Goal: Task Accomplishment & Management: Use online tool/utility

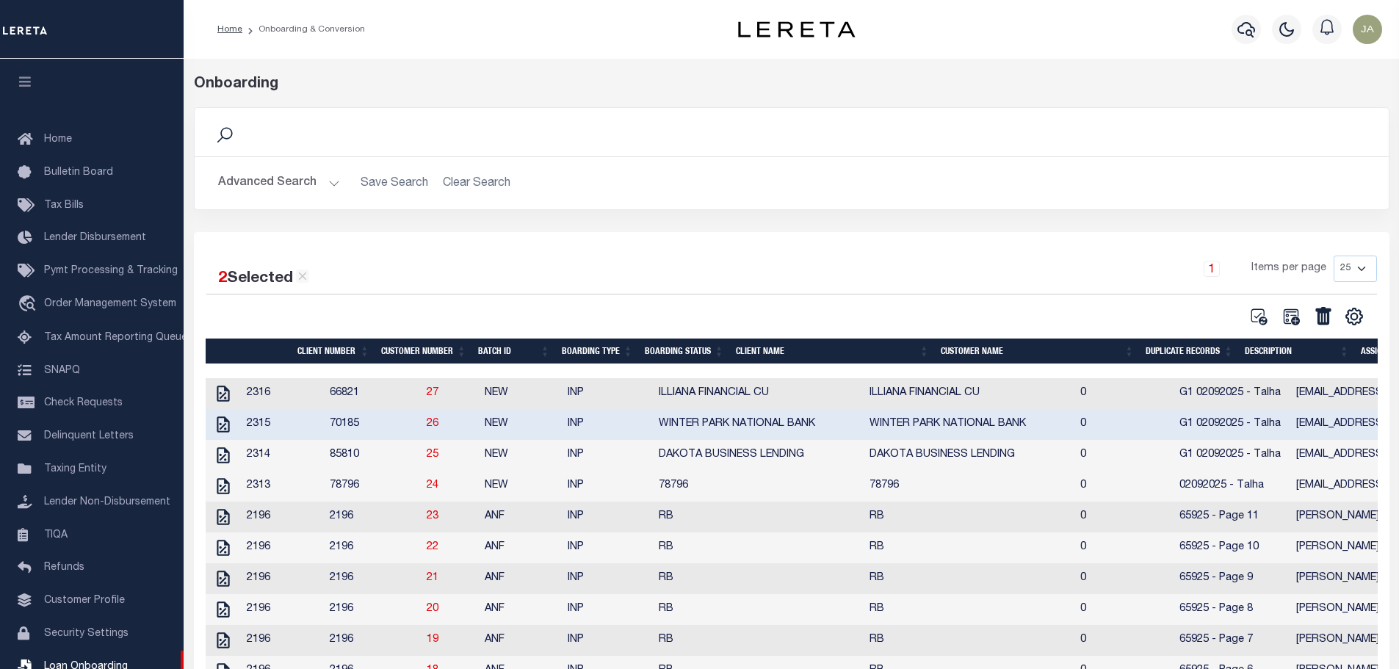
select select "25"
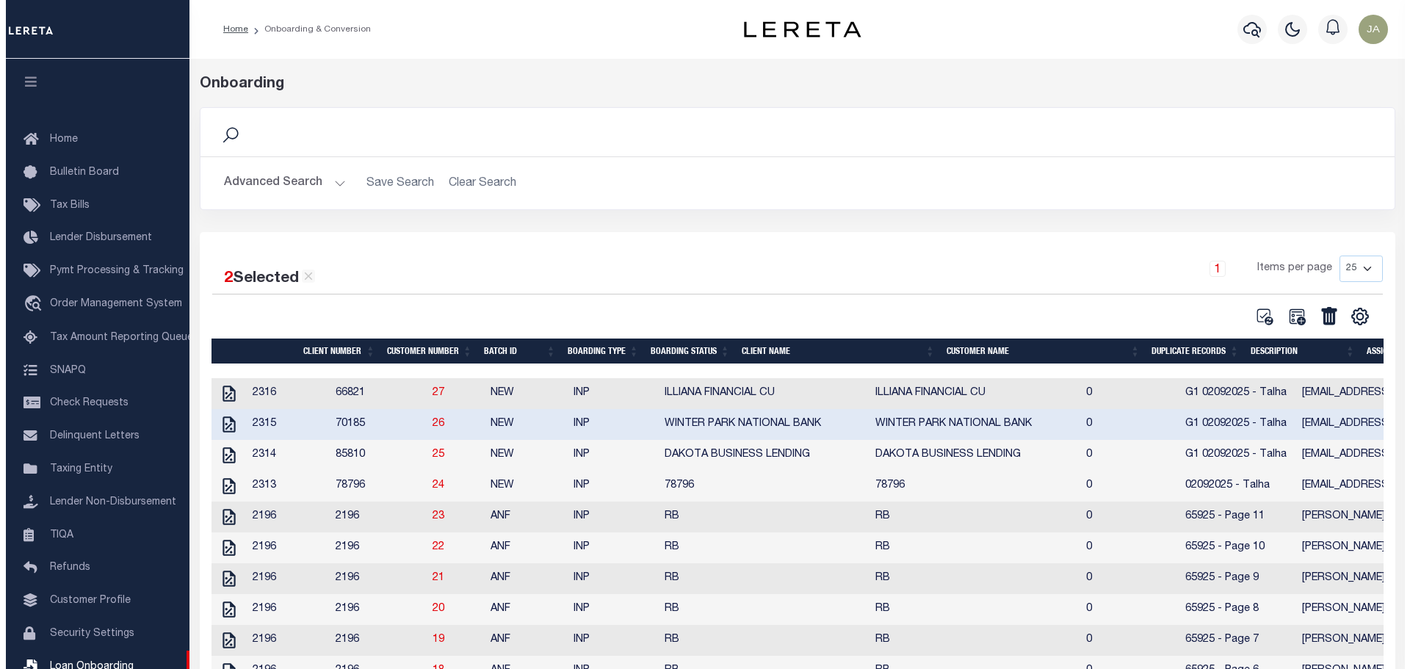
scroll to position [46, 0]
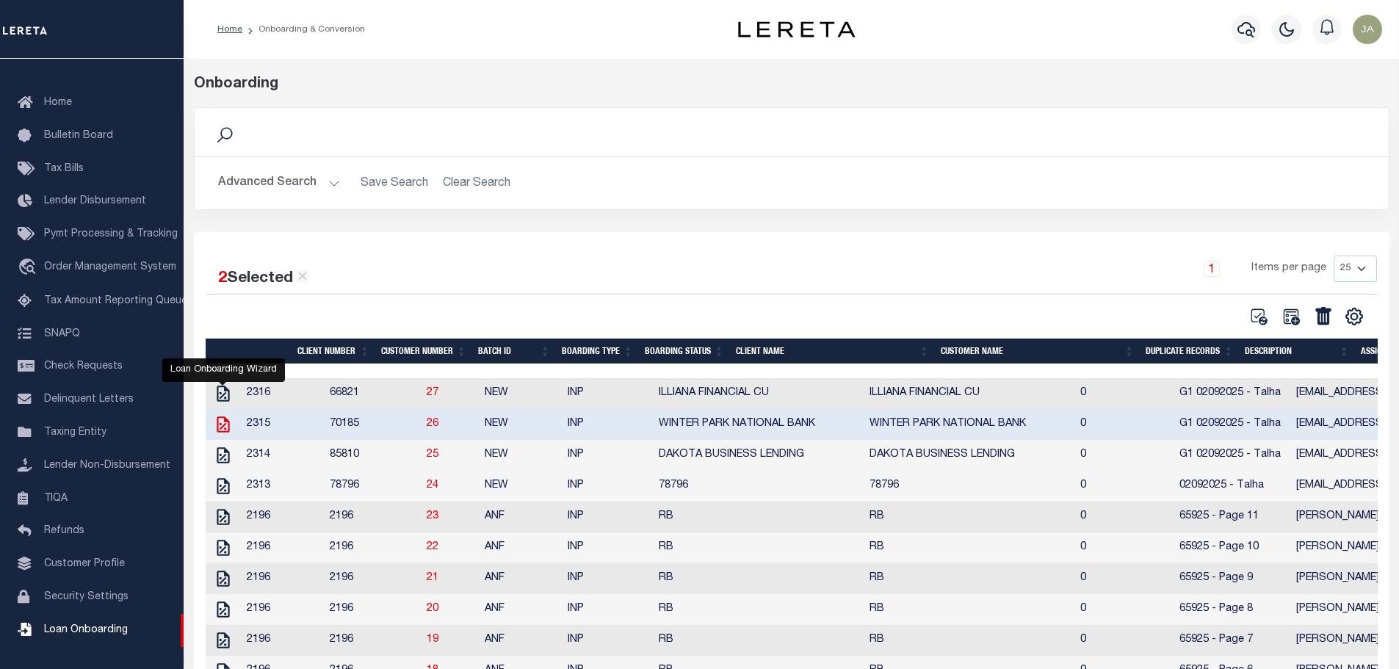
click at [218, 423] on icon "" at bounding box center [223, 424] width 12 height 16
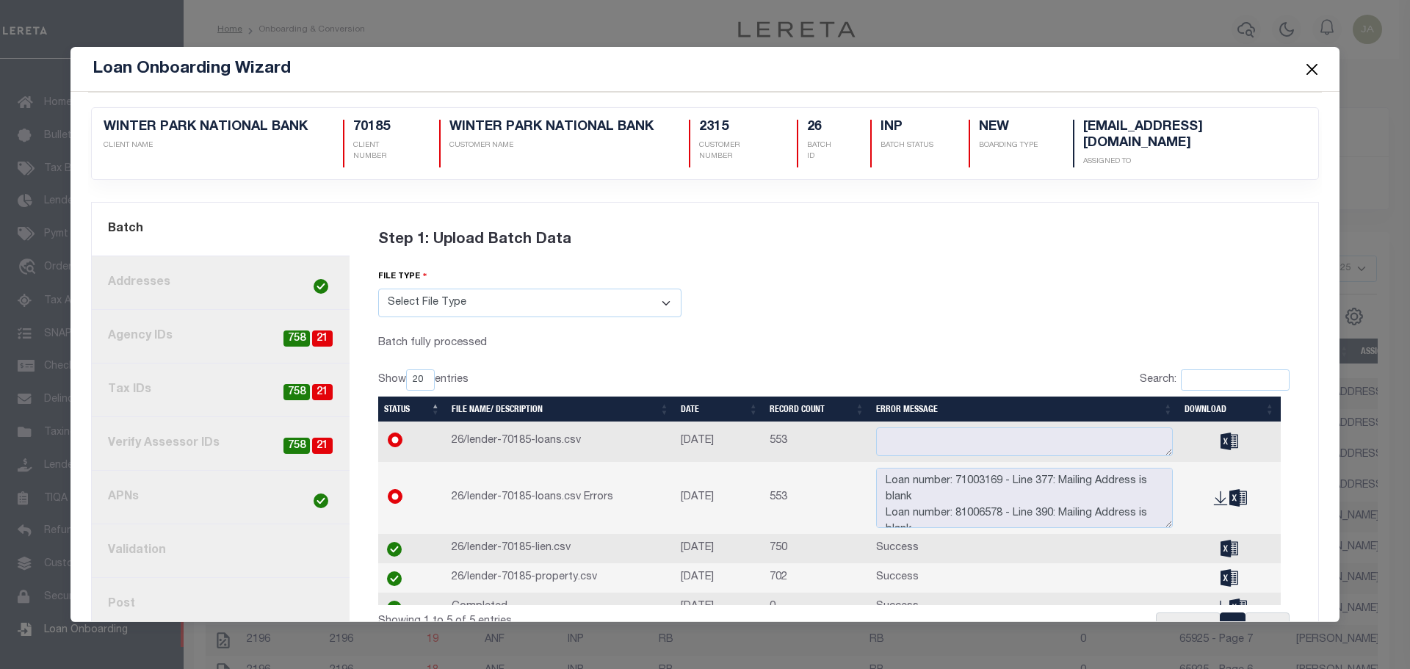
click at [259, 330] on link "3. Agency IDs 21 758" at bounding box center [221, 337] width 258 height 54
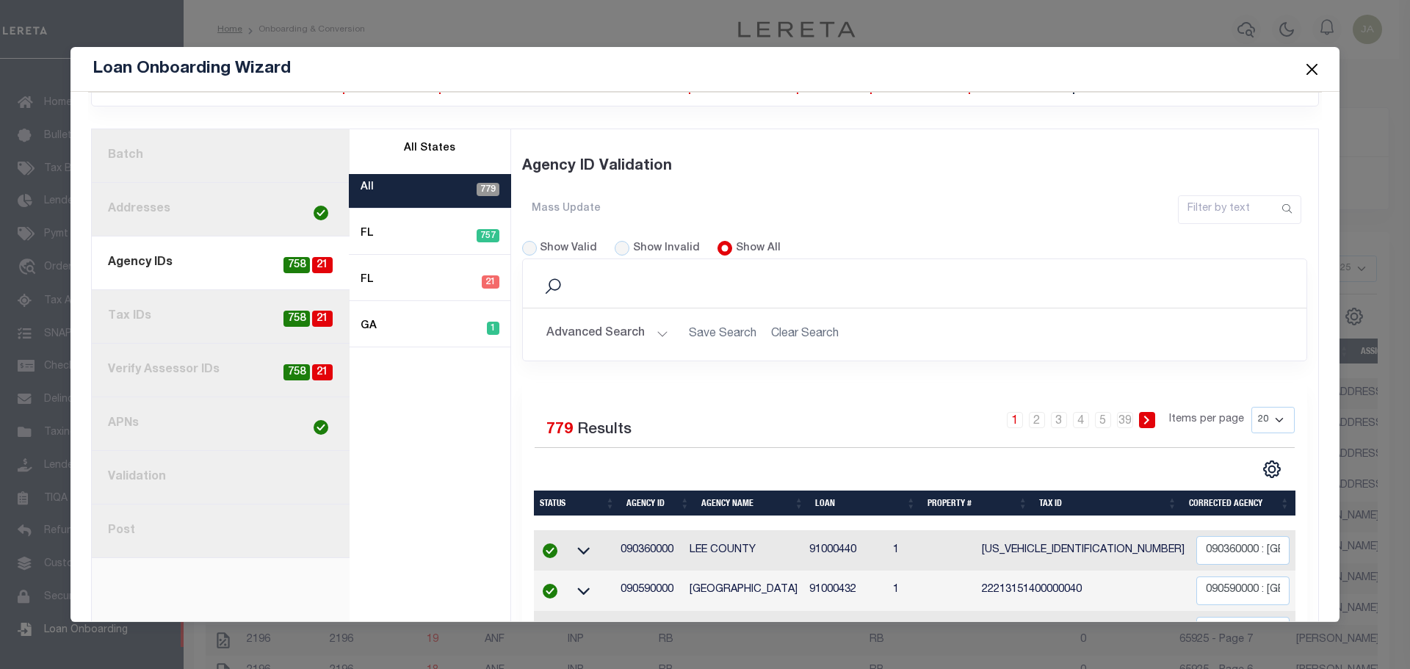
scroll to position [0, 0]
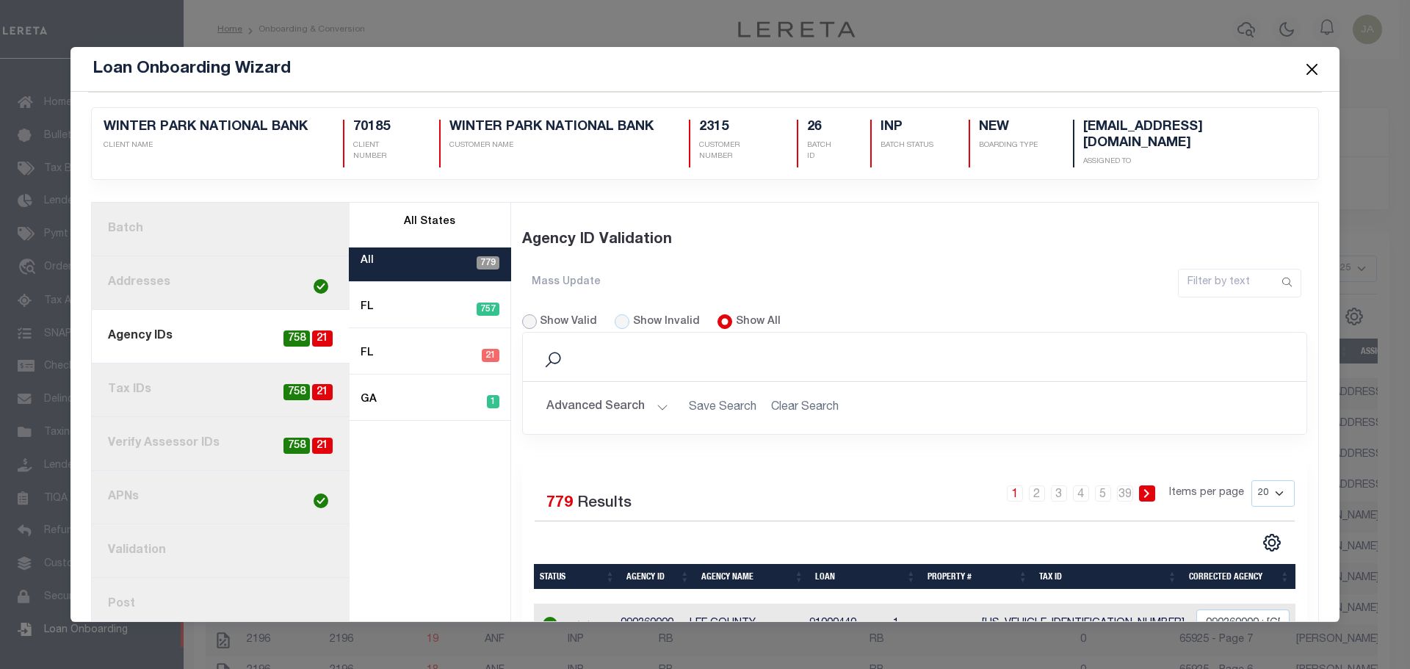
click at [532, 316] on input "Show Valid" at bounding box center [529, 321] width 15 height 15
radio input "true"
click at [187, 219] on link "1. Batch" at bounding box center [221, 230] width 258 height 54
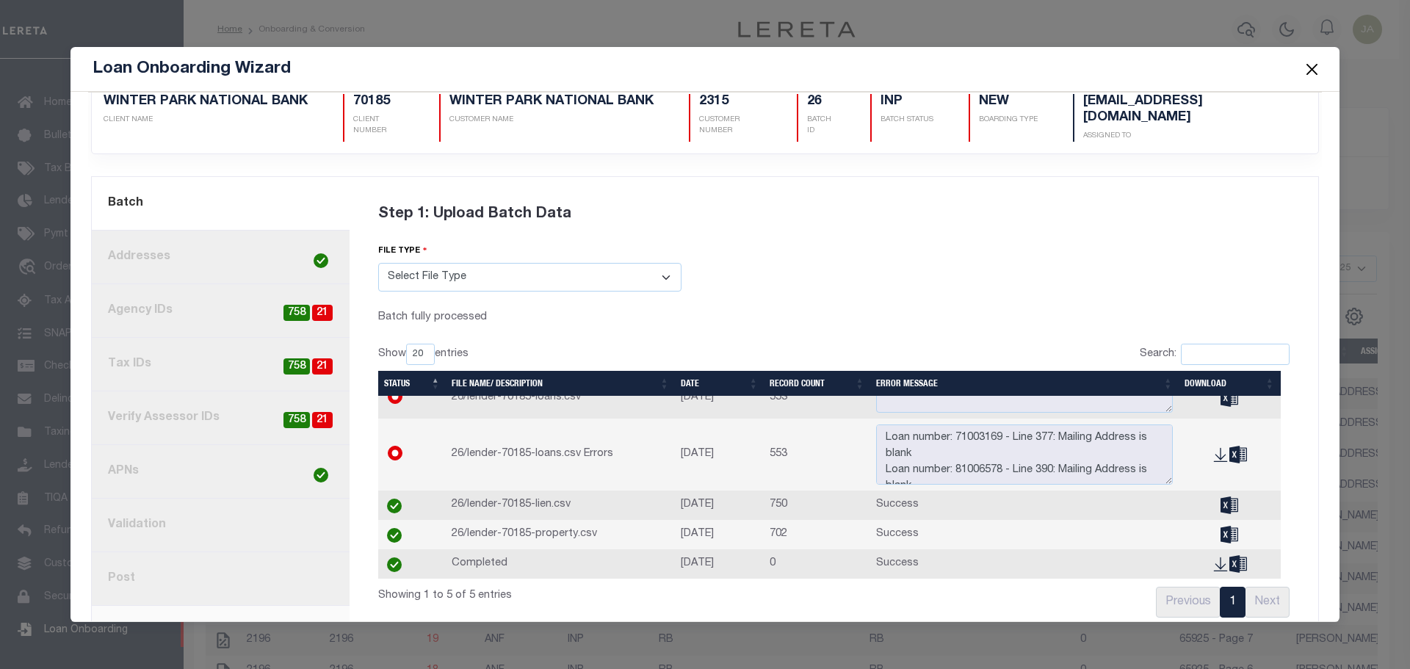
scroll to position [49, 0]
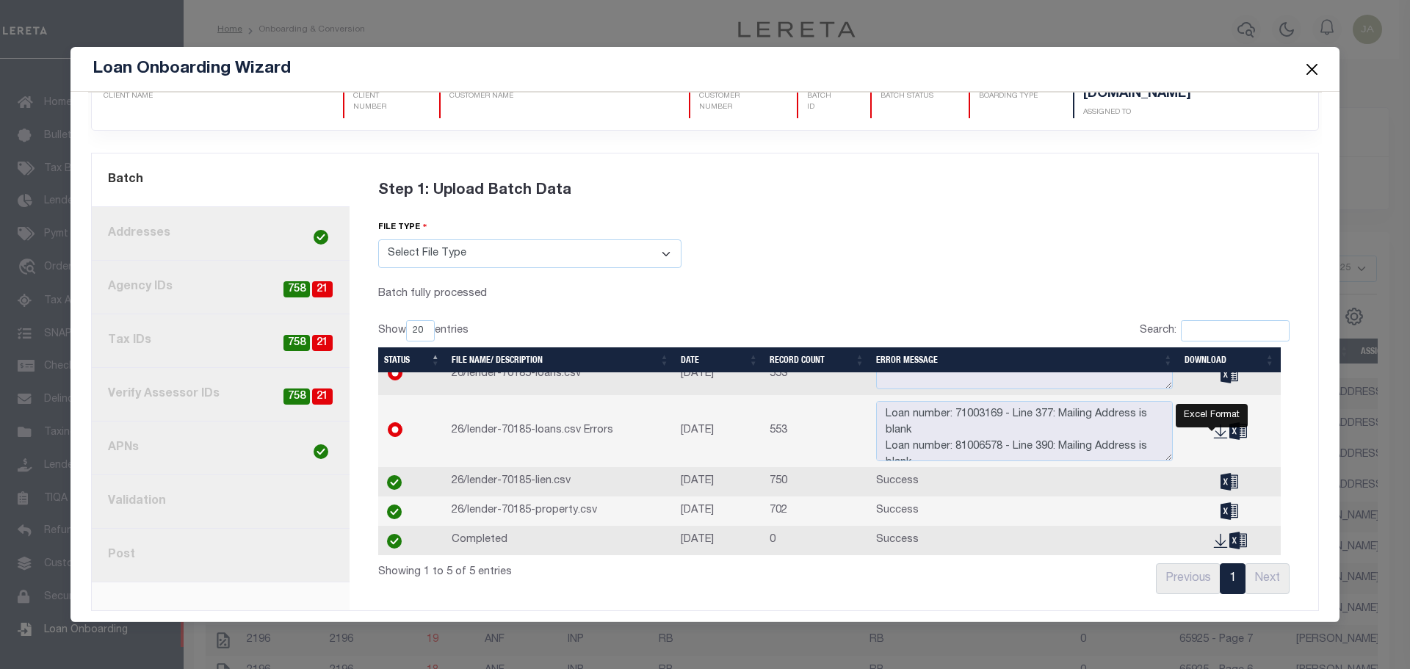
click at [1221, 474] on icon "" at bounding box center [1230, 482] width 18 height 17
click at [188, 168] on link "current step: 1. Batch" at bounding box center [221, 181] width 258 height 54
click at [261, 178] on link "current step: 1. Batch" at bounding box center [221, 181] width 258 height 54
click at [1221, 474] on icon "" at bounding box center [1230, 482] width 18 height 17
click at [1221, 503] on icon "" at bounding box center [1230, 511] width 18 height 17
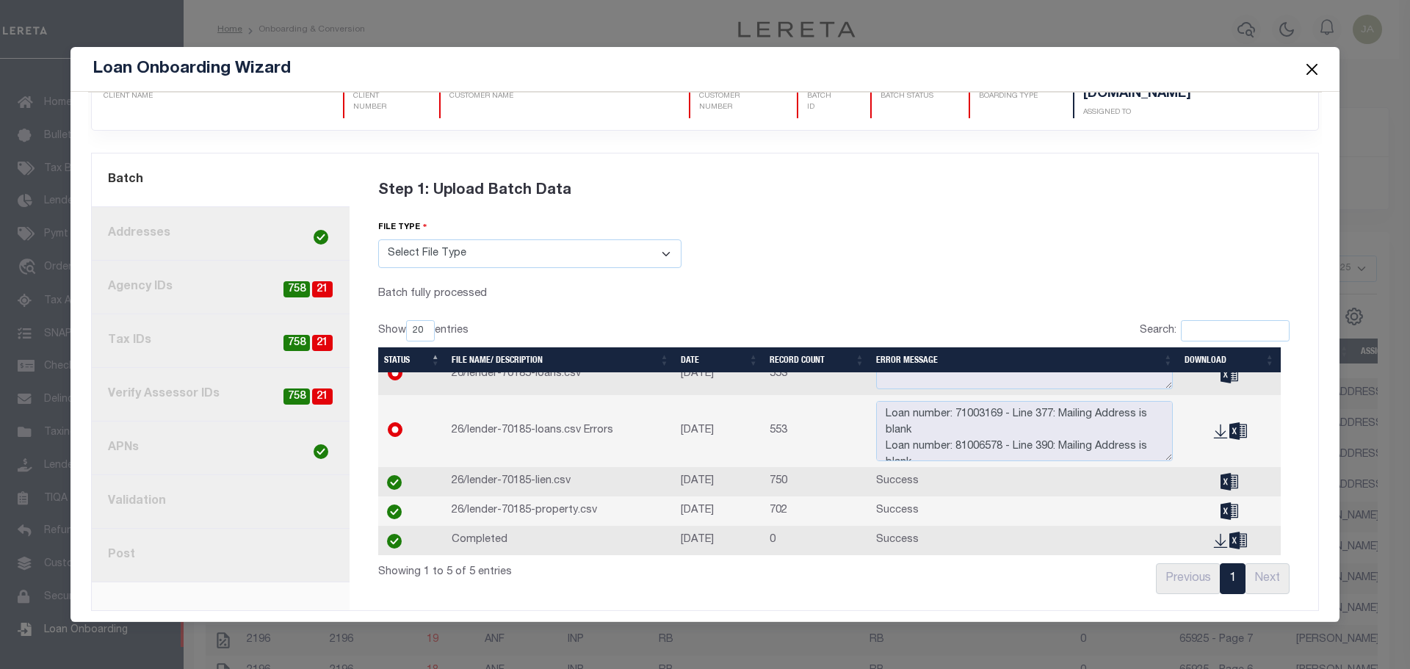
click at [648, 444] on td "26/lender-70185-loans.csv Errors" at bounding box center [560, 431] width 229 height 73
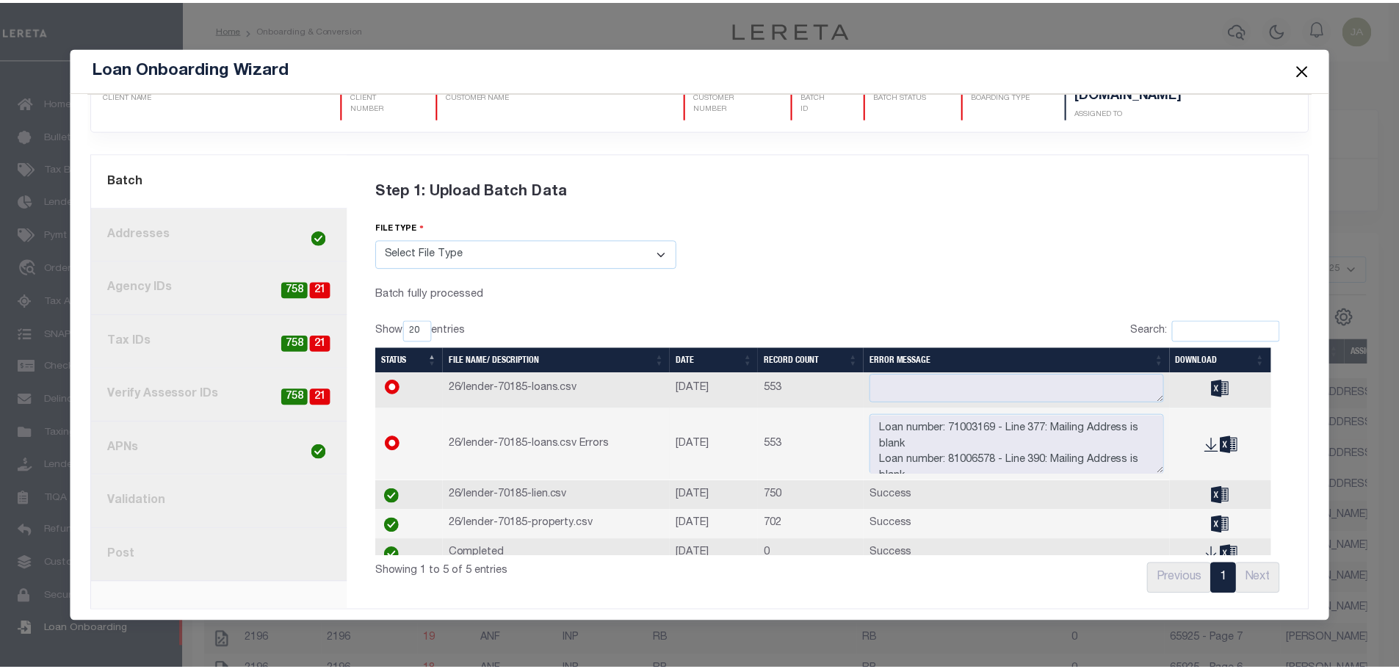
scroll to position [0, 0]
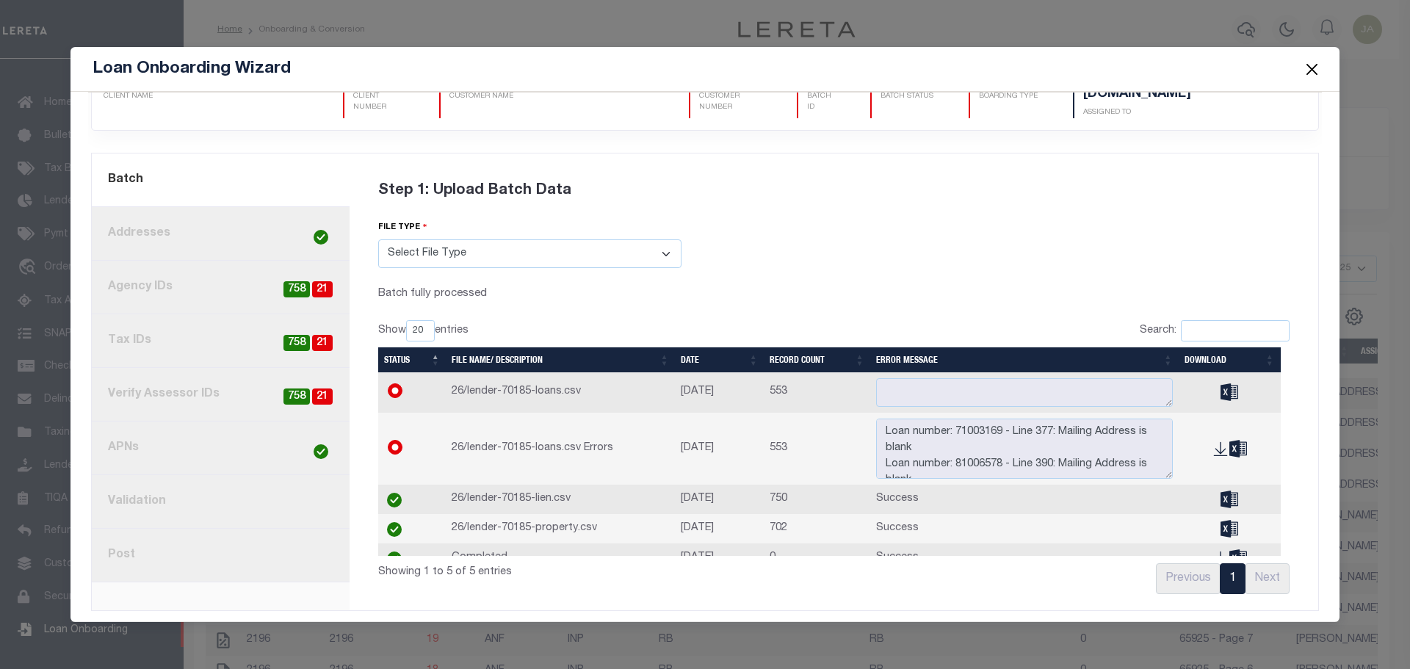
click at [1305, 68] on button "Close" at bounding box center [1312, 68] width 19 height 19
